Goal: Answer question/provide support: Share knowledge or assist other users

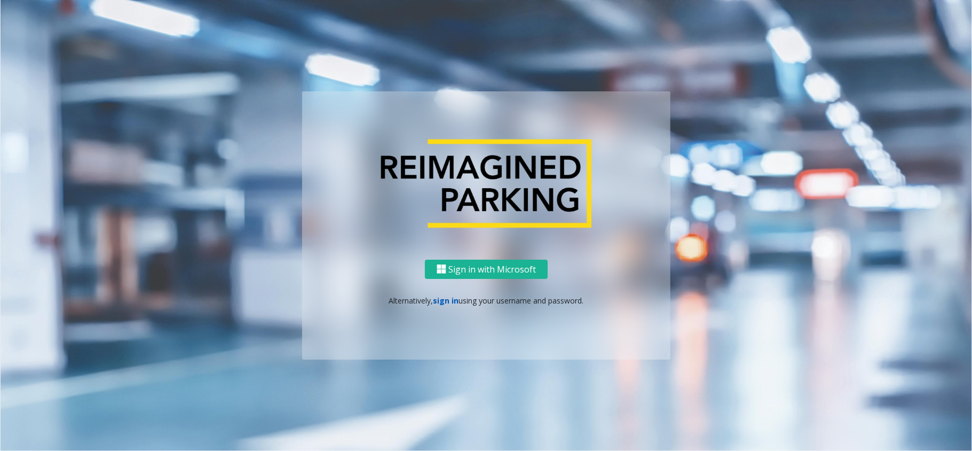
click at [449, 302] on link "sign in" at bounding box center [447, 300] width 26 height 10
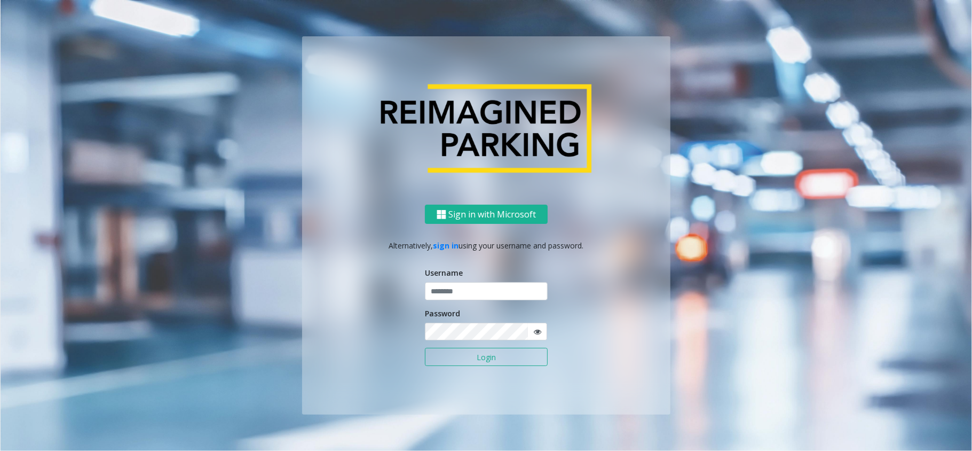
click at [460, 295] on input "text" at bounding box center [486, 291] width 123 height 18
type input "**********"
click at [464, 361] on button "Login" at bounding box center [486, 357] width 123 height 18
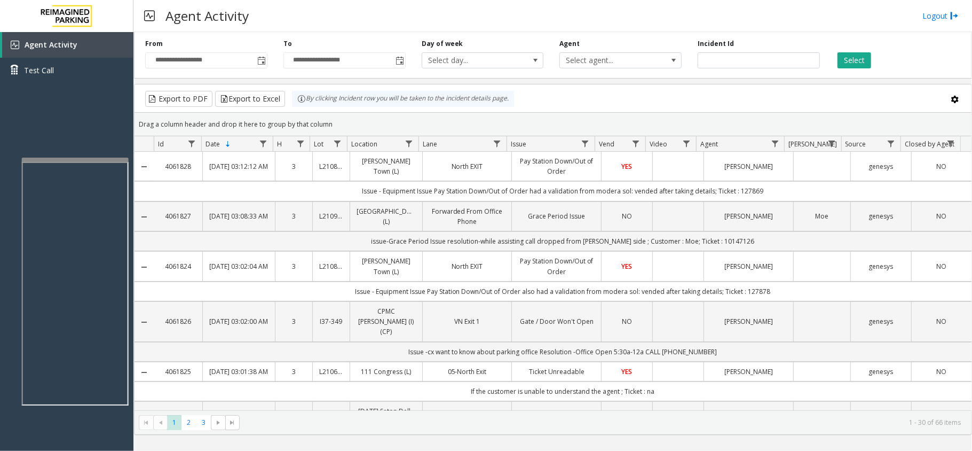
click at [81, 159] on div at bounding box center [75, 160] width 107 height 4
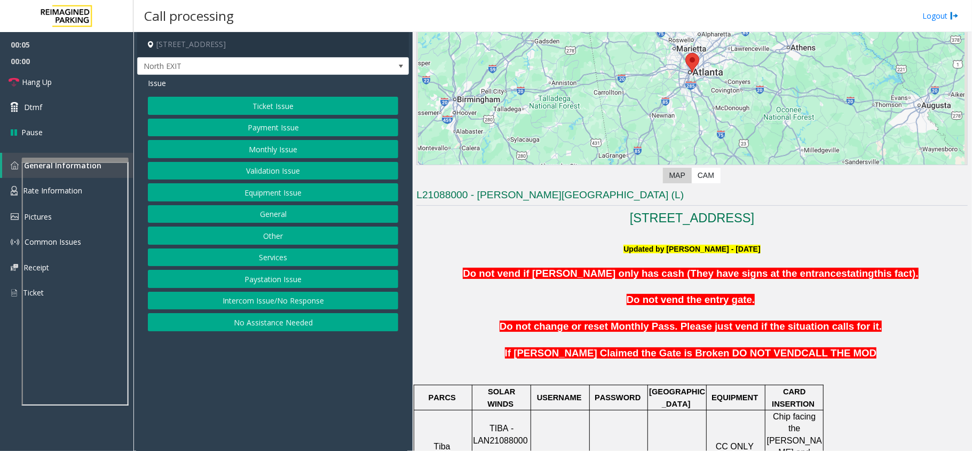
scroll to position [214, 0]
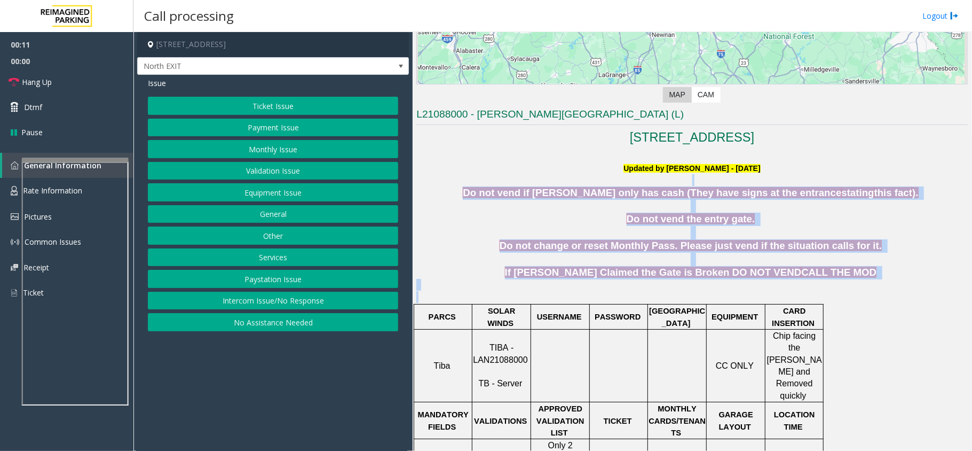
drag, startPoint x: 509, startPoint y: 186, endPoint x: 831, endPoint y: 304, distance: 342.4
click at [837, 286] on p at bounding box center [692, 285] width 552 height 12
drag, startPoint x: 835, startPoint y: 282, endPoint x: 483, endPoint y: 158, distance: 373.7
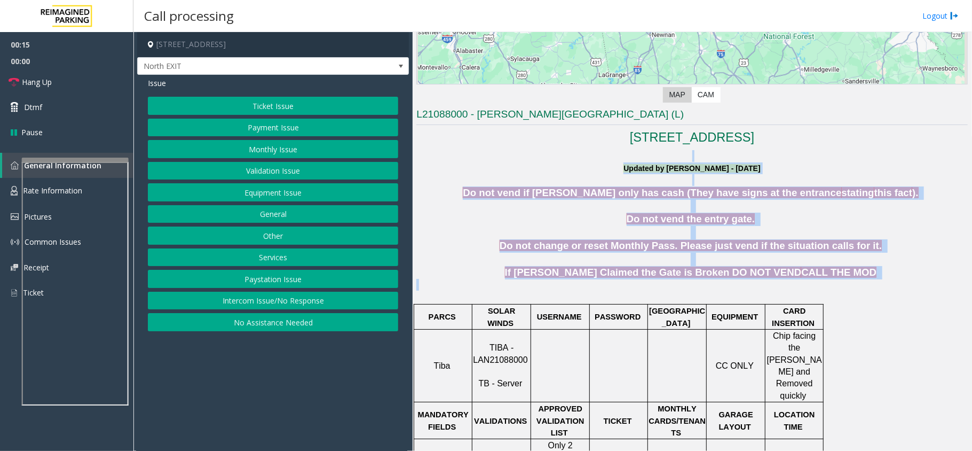
click at [496, 193] on p "Do not vend if [PERSON_NAME] only has cash (They have signs at the entrance sta…" at bounding box center [692, 192] width 552 height 13
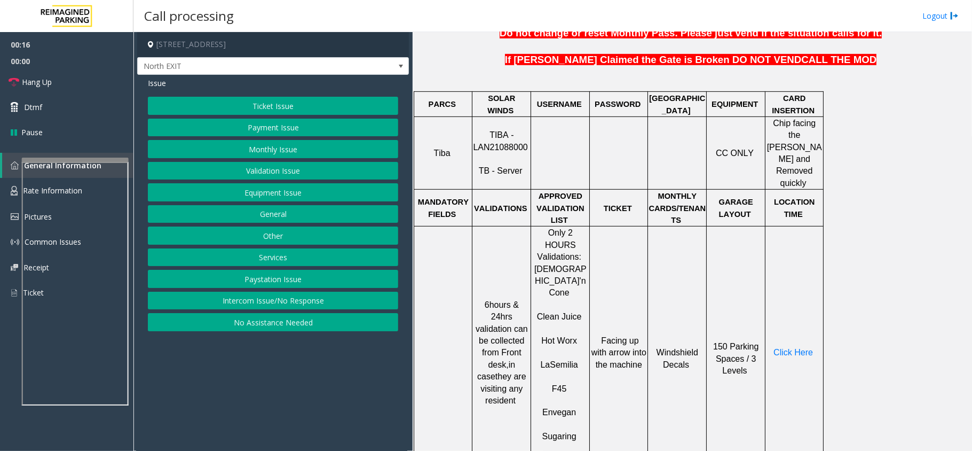
scroll to position [427, 0]
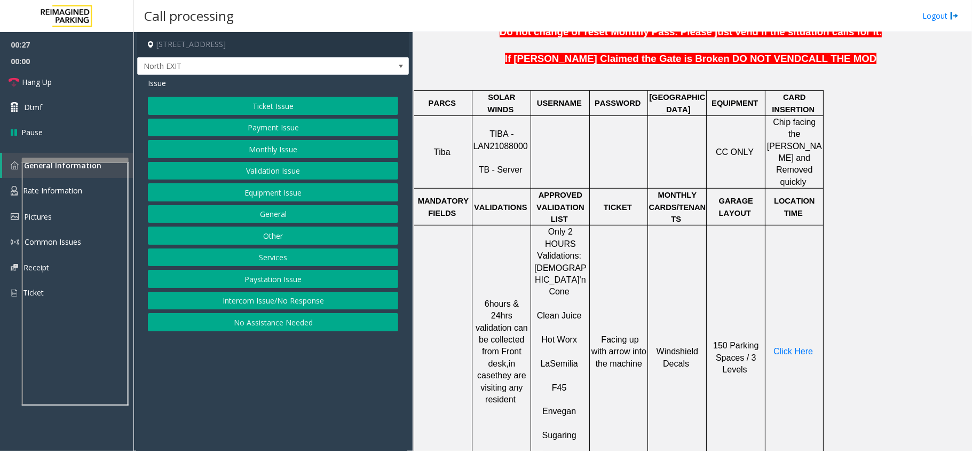
click at [484, 137] on span "TIBA - LAN21088000" at bounding box center [500, 139] width 54 height 21
copy p "LAN21088000"
click at [257, 164] on button "Validation Issue" at bounding box center [273, 171] width 250 height 18
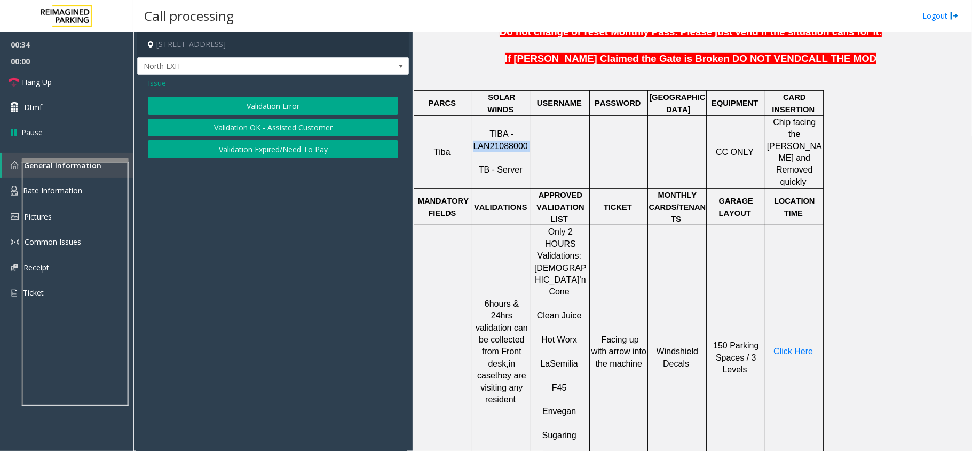
click at [269, 108] on button "Validation Error" at bounding box center [273, 106] width 250 height 18
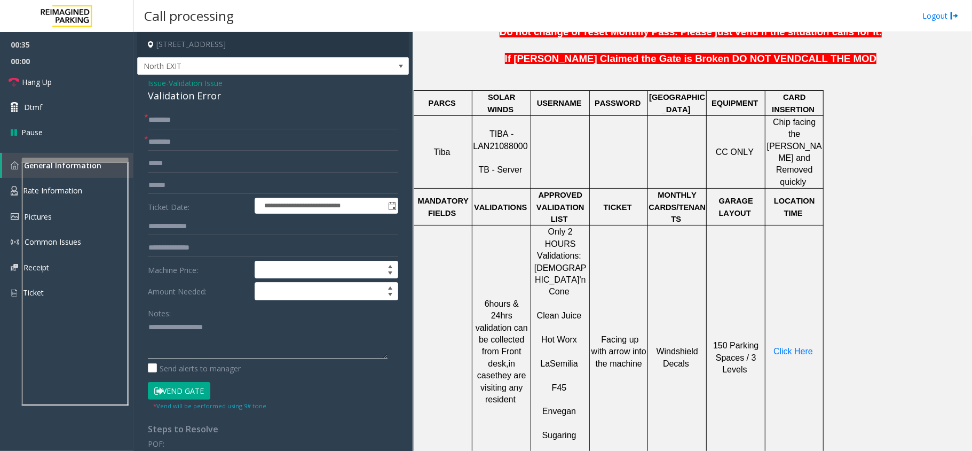
click at [191, 330] on textarea at bounding box center [268, 339] width 240 height 40
click at [206, 94] on div "Validation Error" at bounding box center [273, 96] width 250 height 14
copy div "Validation Error"
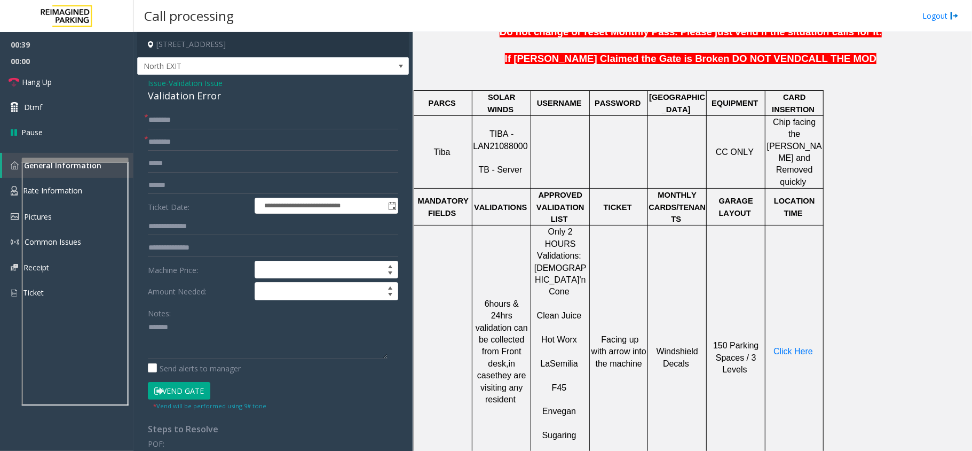
click at [202, 317] on div "Notes:" at bounding box center [273, 331] width 250 height 55
click at [202, 324] on textarea at bounding box center [268, 339] width 240 height 40
paste textarea "**********"
type textarea "**********"
click at [201, 146] on input "text" at bounding box center [273, 142] width 250 height 18
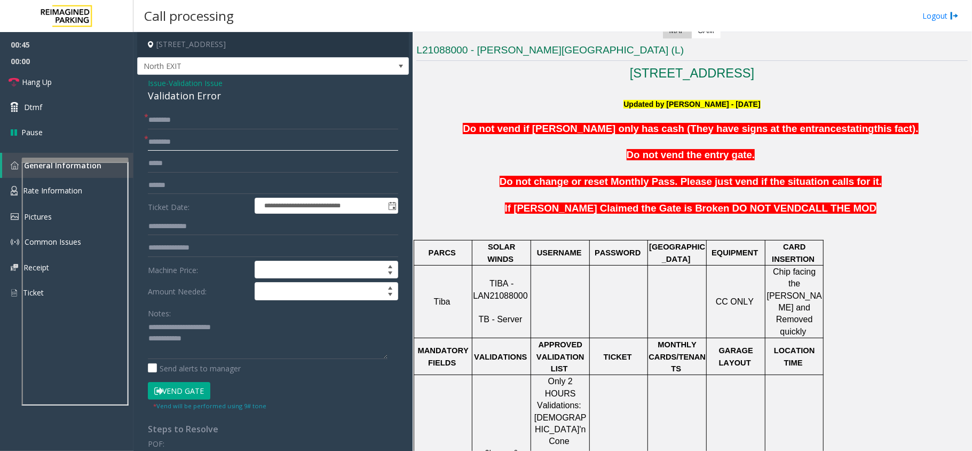
scroll to position [142, 0]
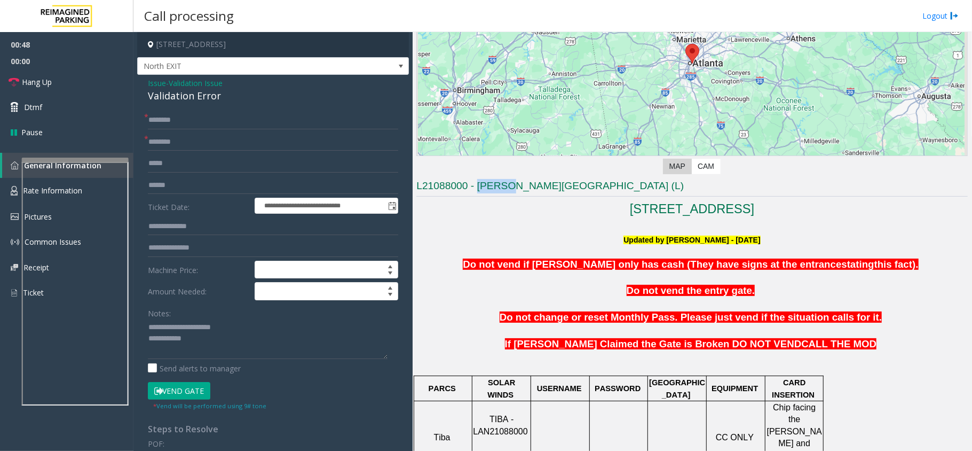
copy h3 "Modera"
drag, startPoint x: 510, startPoint y: 188, endPoint x: 478, endPoint y: 189, distance: 32.0
click at [478, 189] on h3 "L21088000 - [PERSON_NAME][GEOGRAPHIC_DATA] (L)" at bounding box center [692, 188] width 552 height 18
click at [206, 148] on input "text" at bounding box center [273, 142] width 250 height 18
paste input "******"
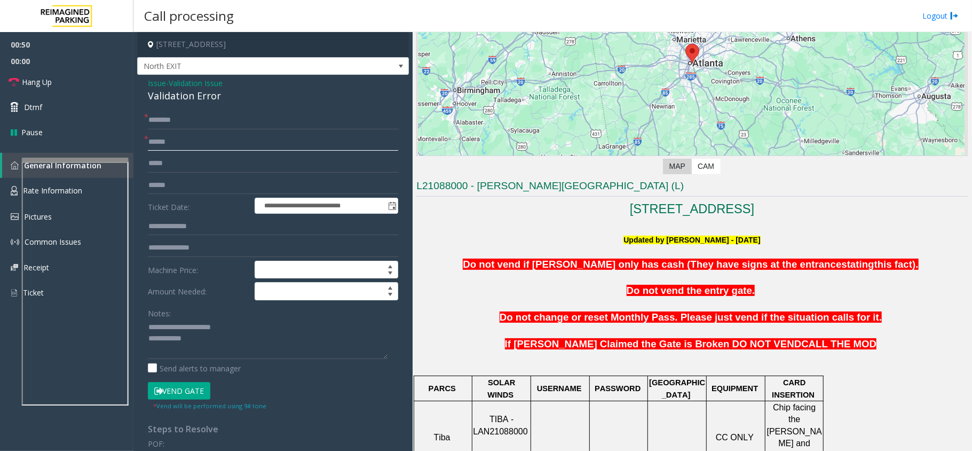
type input "******"
click at [207, 340] on textarea at bounding box center [268, 339] width 240 height 40
click at [188, 184] on input "text" at bounding box center [273, 185] width 250 height 18
click at [171, 183] on input "text" at bounding box center [273, 185] width 250 height 18
type input "*******"
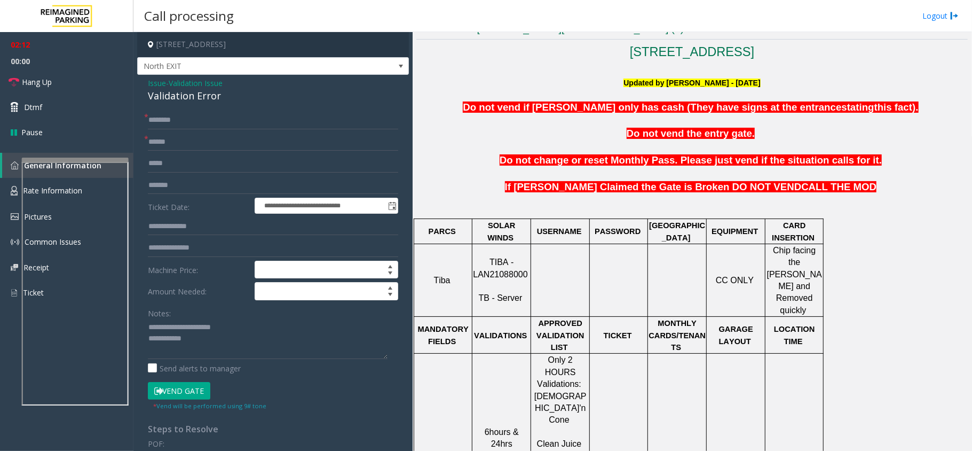
scroll to position [427, 0]
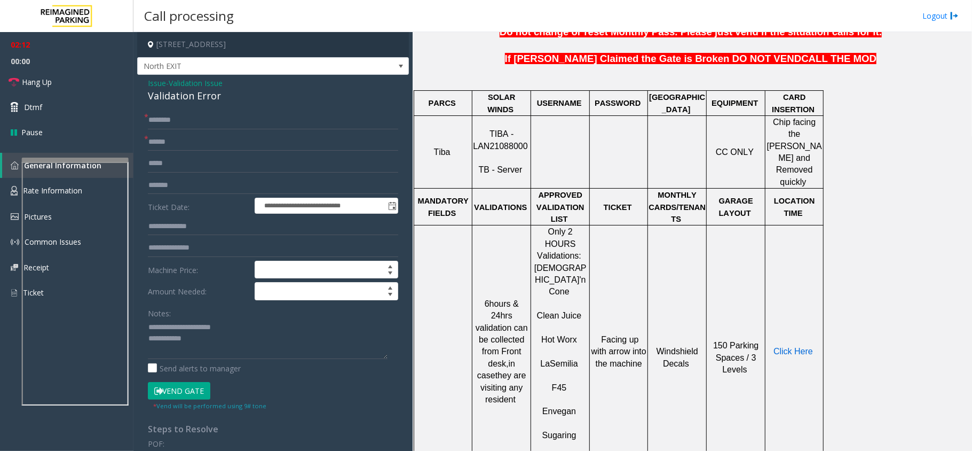
click at [806, 347] on span "Click Here" at bounding box center [794, 351] width 40 height 9
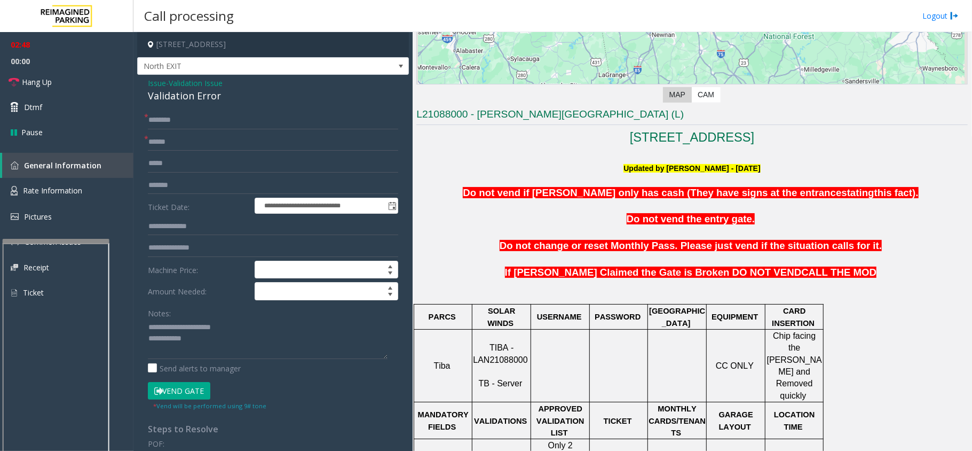
click at [90, 239] on div at bounding box center [56, 241] width 107 height 4
click at [96, 199] on link "Rate Information" at bounding box center [66, 191] width 133 height 26
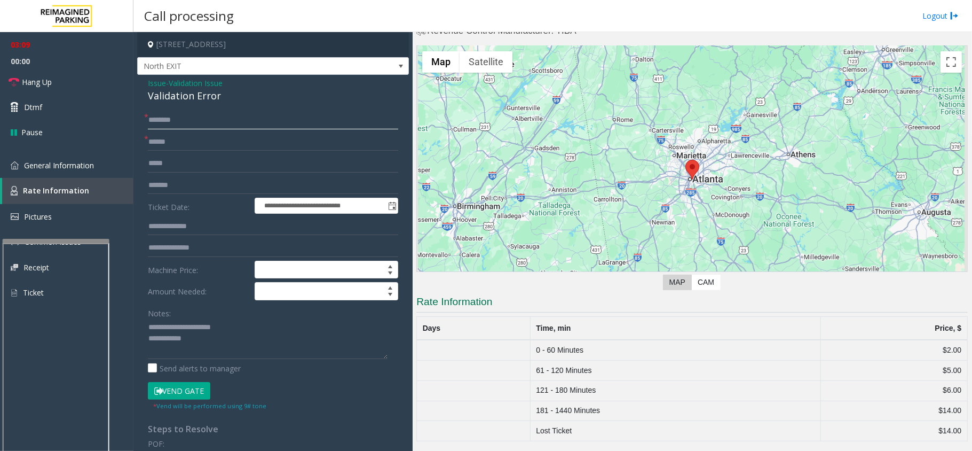
click at [229, 124] on input "text" at bounding box center [273, 120] width 250 height 18
click at [226, 342] on textarea at bounding box center [268, 339] width 240 height 40
click at [215, 125] on input "text" at bounding box center [273, 120] width 250 height 18
click at [169, 78] on span "- Validation Issue" at bounding box center [194, 83] width 57 height 10
click at [177, 84] on span "Validation Issue" at bounding box center [196, 82] width 54 height 11
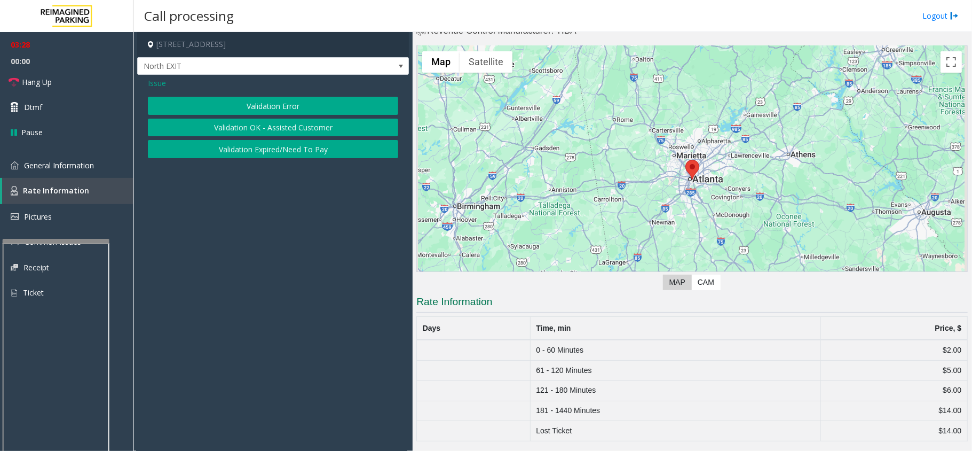
click at [290, 154] on button "Validation Expired/Need To Pay" at bounding box center [273, 149] width 250 height 18
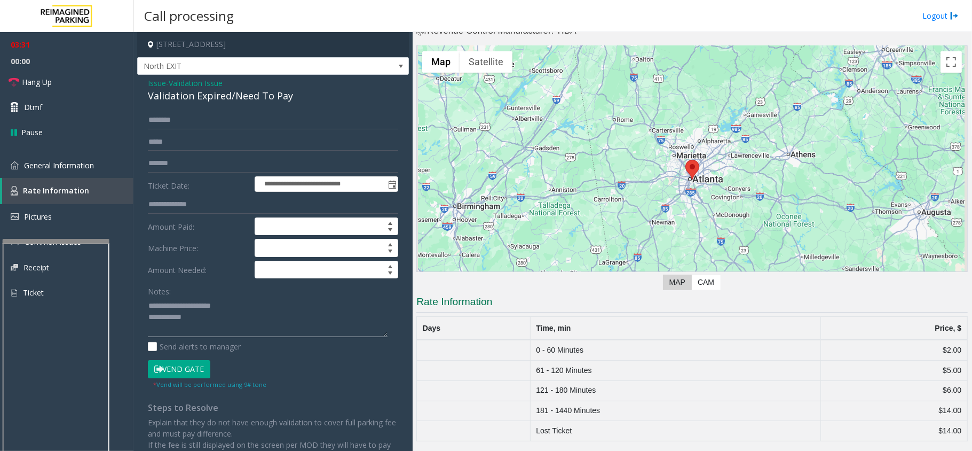
drag, startPoint x: 169, startPoint y: 302, endPoint x: 239, endPoint y: 304, distance: 70.0
click at [239, 304] on textarea at bounding box center [268, 317] width 240 height 40
click at [248, 97] on div "Validation Expired/Need To Pay" at bounding box center [273, 96] width 250 height 14
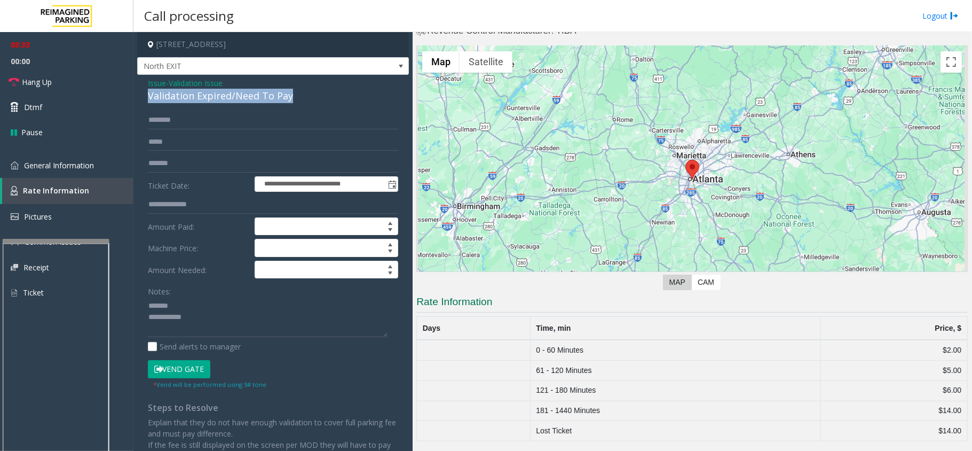
copy div "Validation Expired/Need To Pay"
click at [207, 302] on textarea at bounding box center [268, 317] width 240 height 40
paste textarea "**********"
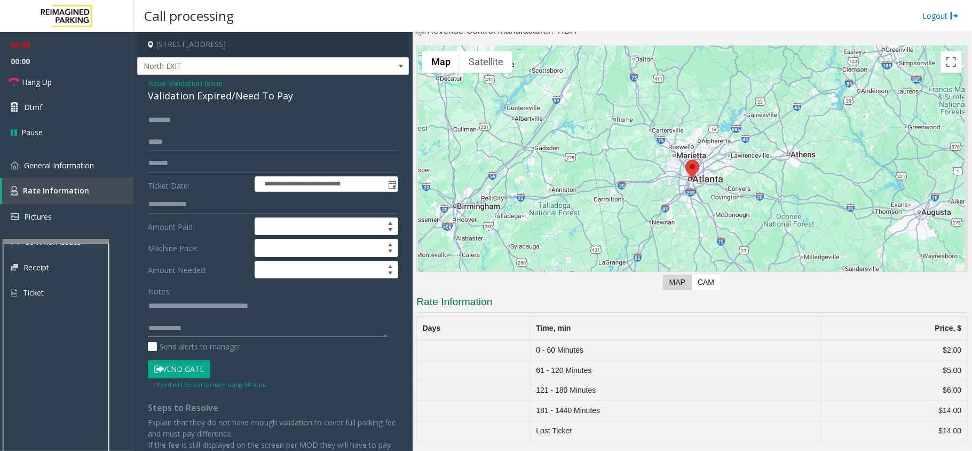
click at [229, 334] on textarea at bounding box center [268, 317] width 240 height 40
click at [53, 155] on link "General Information" at bounding box center [66, 165] width 133 height 25
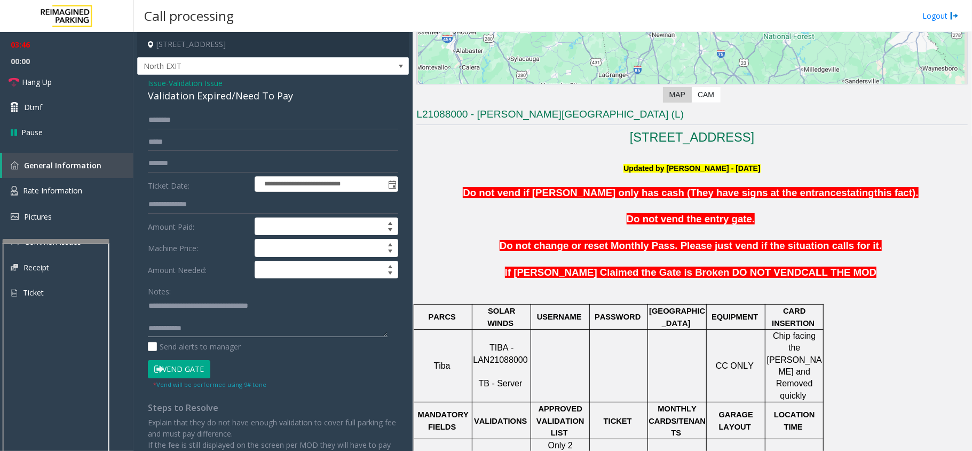
click at [206, 334] on textarea at bounding box center [268, 317] width 240 height 40
click at [272, 68] on span "North EXIT" at bounding box center [246, 66] width 217 height 17
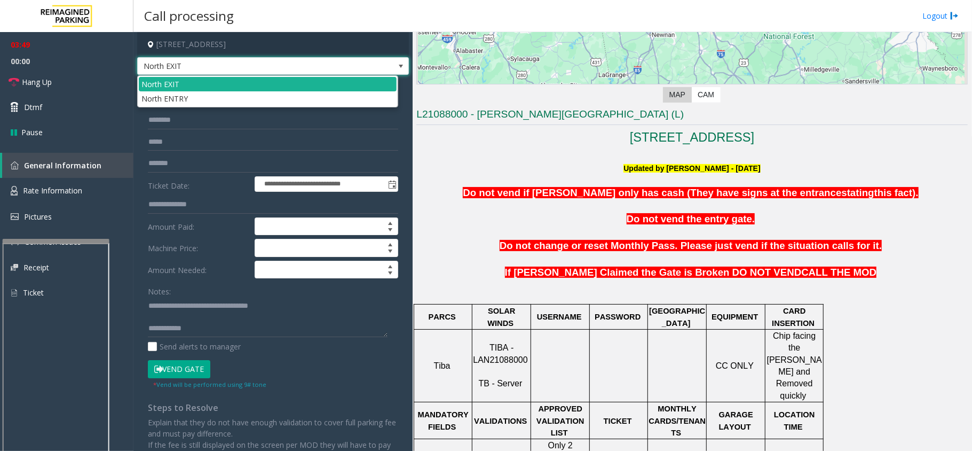
click at [272, 68] on span "North EXIT" at bounding box center [246, 66] width 217 height 17
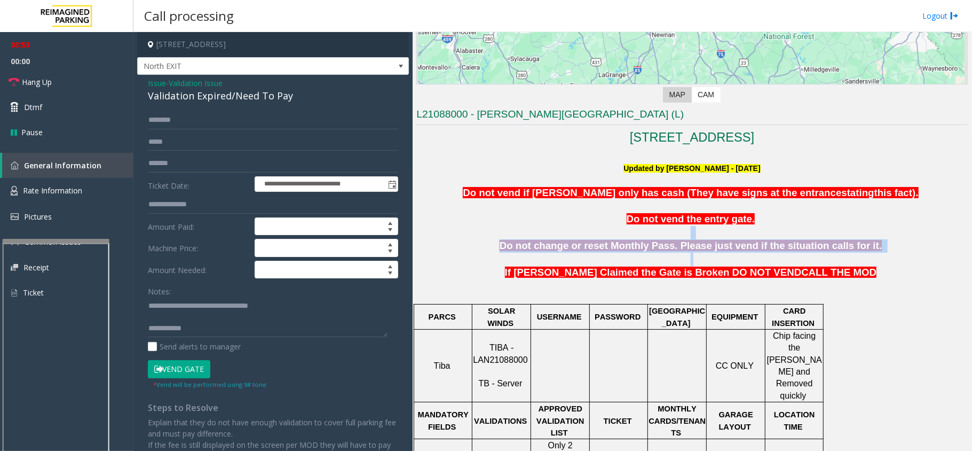
drag, startPoint x: 516, startPoint y: 238, endPoint x: 870, endPoint y: 265, distance: 355.1
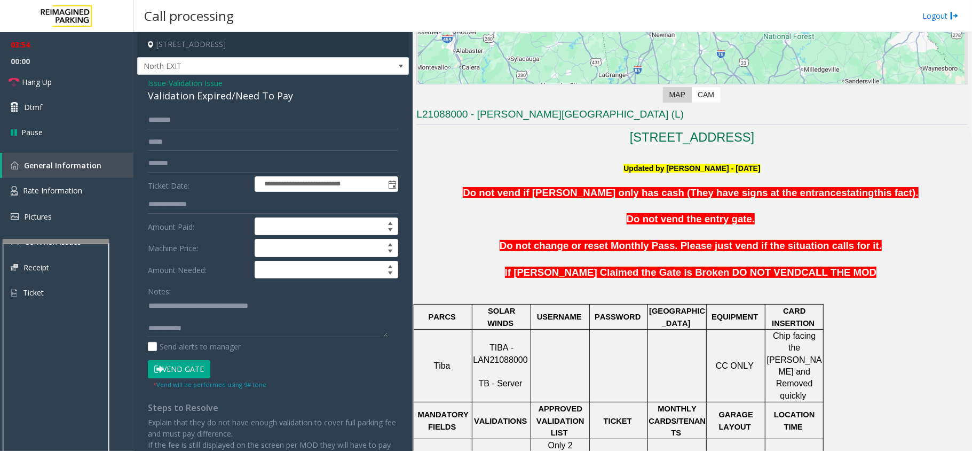
click at [562, 272] on span "If [PERSON_NAME] Claimed the Gate is Broken DO NOT VEND" at bounding box center [653, 271] width 297 height 11
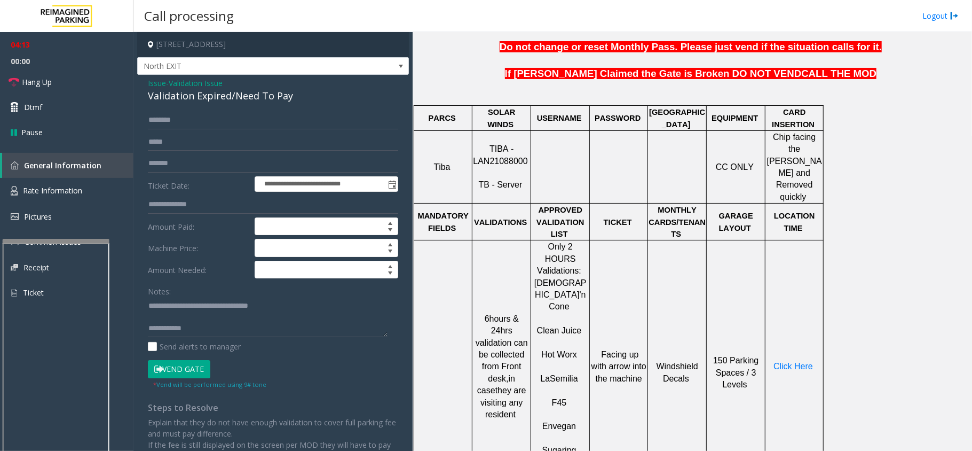
scroll to position [399, 0]
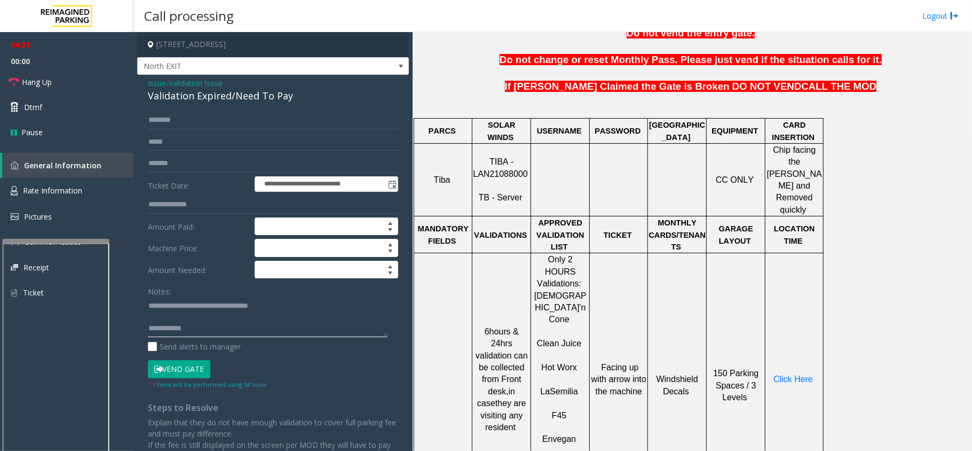
click at [241, 325] on textarea at bounding box center [268, 317] width 240 height 40
click at [186, 380] on div "* Vend will be performed using 9# tone" at bounding box center [209, 383] width 113 height 11
click at [188, 365] on button "Vend Gate" at bounding box center [179, 369] width 62 height 18
click at [216, 343] on label "Send alerts to manager" at bounding box center [194, 346] width 93 height 11
click at [225, 334] on textarea at bounding box center [268, 317] width 240 height 40
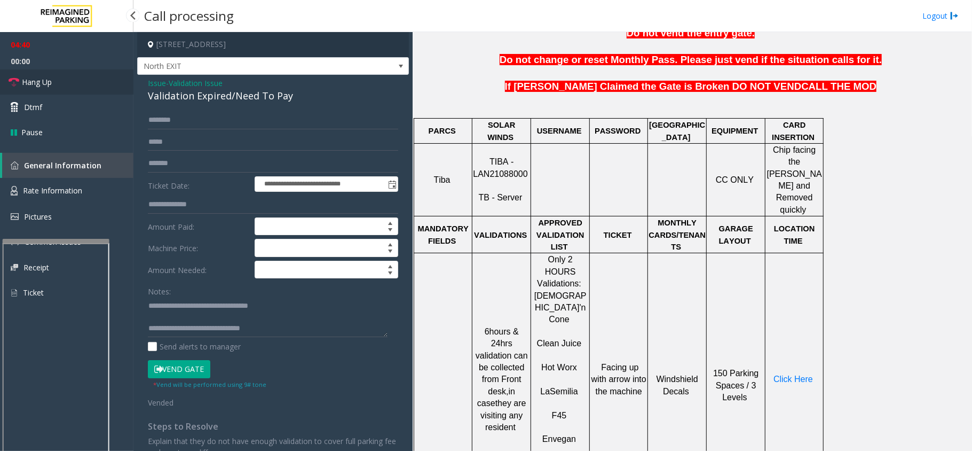
click at [99, 74] on link "Hang Up" at bounding box center [66, 81] width 133 height 25
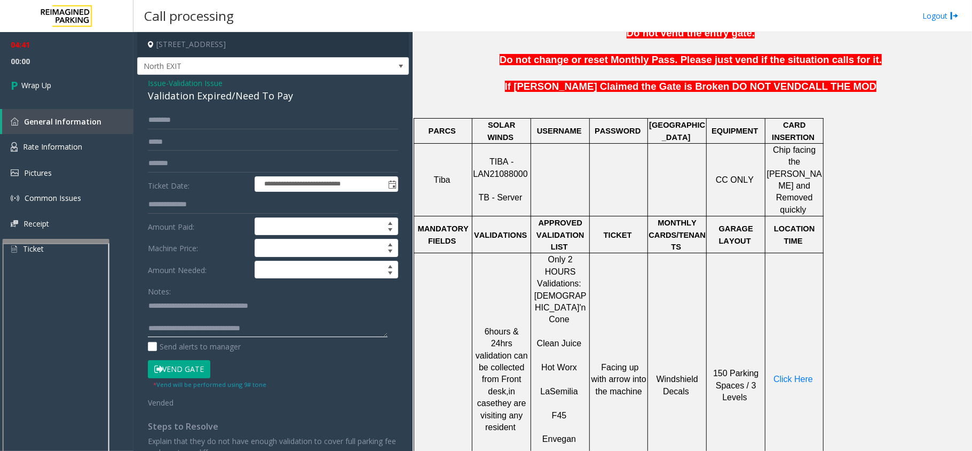
click at [284, 328] on textarea at bounding box center [268, 317] width 240 height 40
type textarea "**********"
click at [107, 88] on link "Wrap Up" at bounding box center [66, 85] width 133 height 32
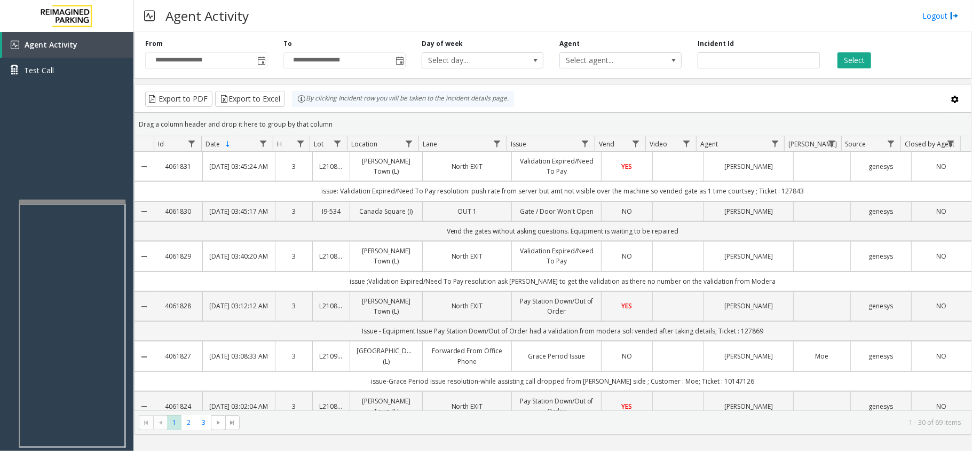
click at [74, 201] on div at bounding box center [72, 202] width 107 height 4
